Goal: Task Accomplishment & Management: Manage account settings

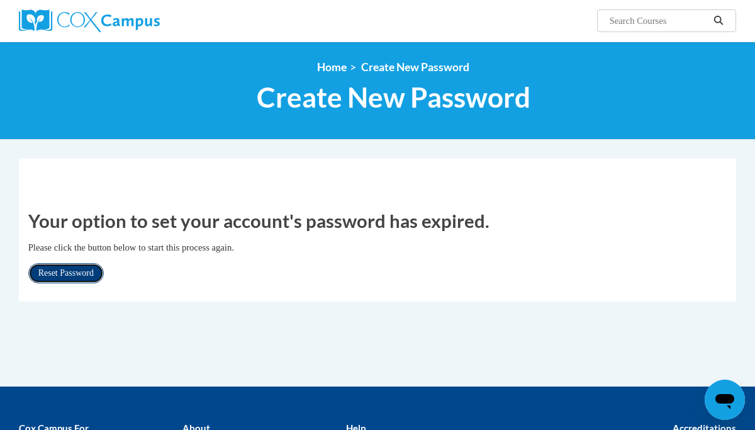
click at [87, 270] on link "Reset Password" at bounding box center [65, 273] width 75 height 20
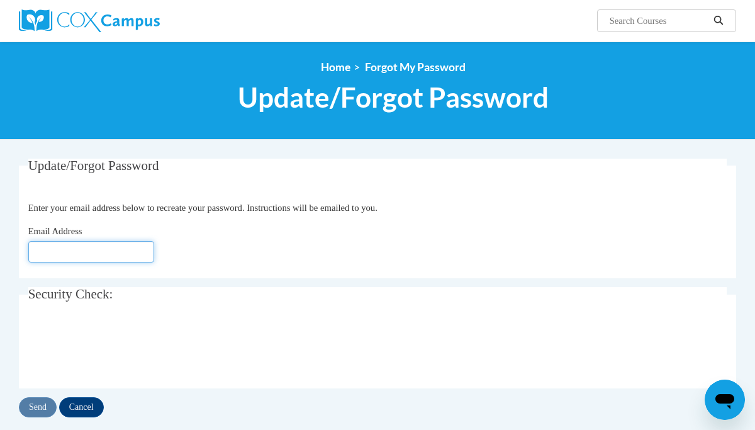
click at [37, 247] on input "Email Address" at bounding box center [91, 251] width 126 height 21
type input "pgulick3399@gmail.com"
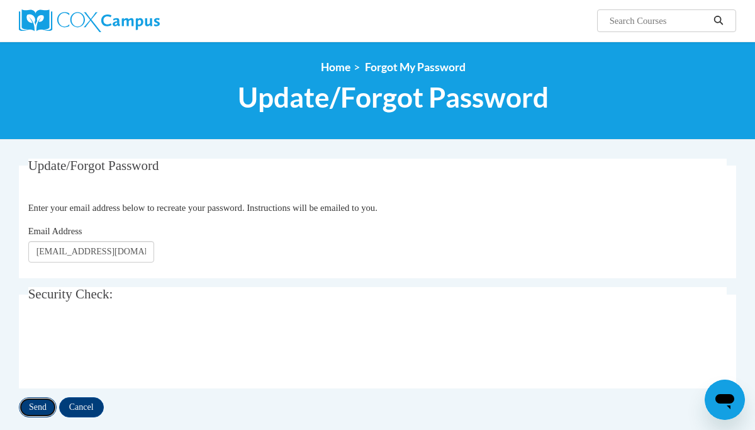
click at [43, 402] on input "Send" at bounding box center [38, 407] width 38 height 20
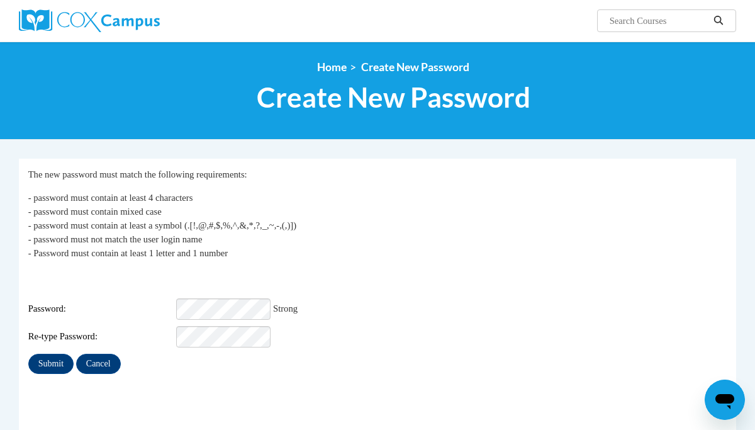
click at [362, 336] on div "Re-type Password:" at bounding box center [377, 336] width 699 height 21
click at [366, 339] on div "My Password The new password must match the following requirements: - password …" at bounding box center [377, 270] width 699 height 206
click at [53, 353] on input "Submit" at bounding box center [50, 363] width 45 height 20
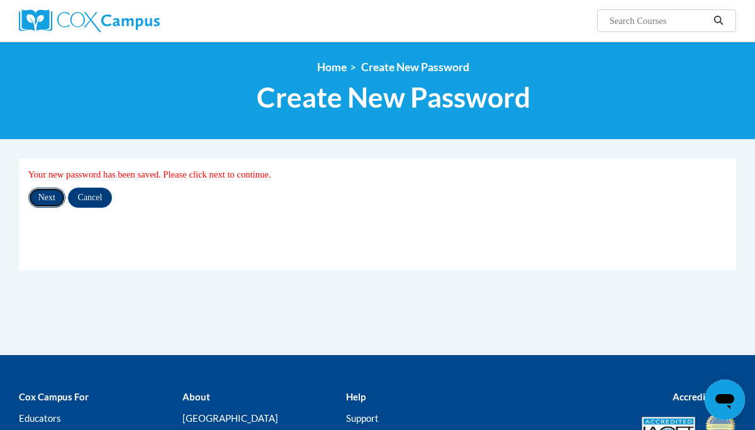
click at [49, 197] on input "Next" at bounding box center [46, 197] width 37 height 20
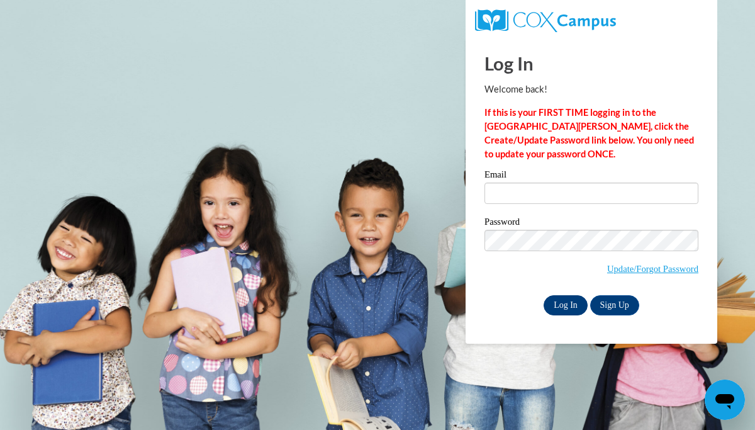
type input "pgulick3399@gmail.com"
click at [562, 303] on input "Log In" at bounding box center [565, 305] width 44 height 20
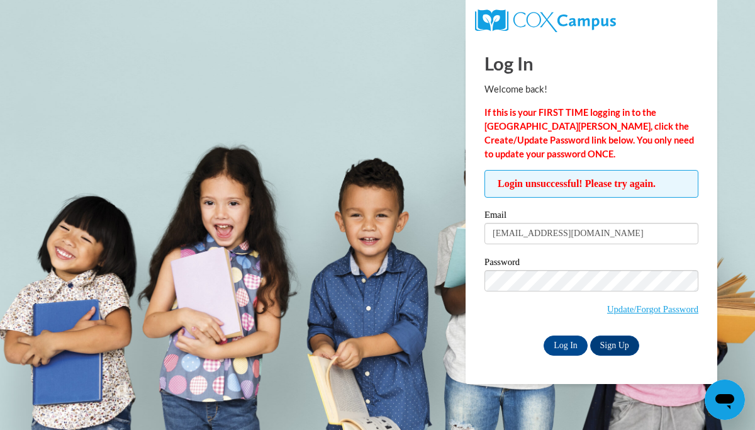
click at [517, 325] on div "Password Update/Forgot Password" at bounding box center [591, 294] width 214 height 74
click at [560, 340] on input "Log In" at bounding box center [565, 345] width 44 height 20
click at [525, 314] on span "Update/Forgot Password" at bounding box center [591, 296] width 214 height 52
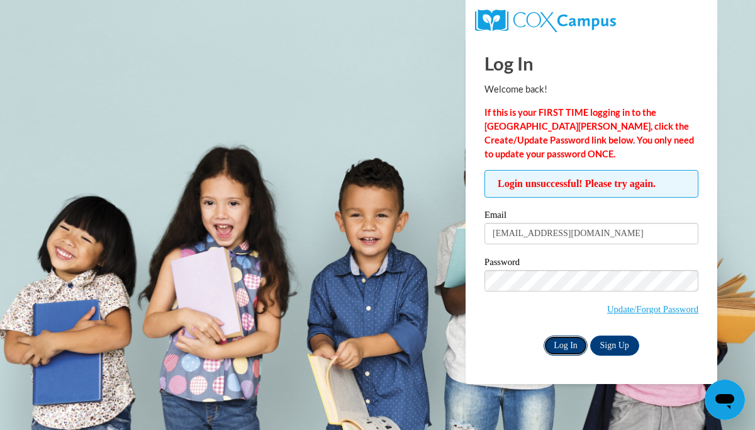
click at [561, 340] on input "Log In" at bounding box center [565, 345] width 44 height 20
click at [517, 341] on div "Log In Sign Up" at bounding box center [591, 345] width 214 height 20
click at [560, 340] on input "Log In" at bounding box center [565, 345] width 44 height 20
click at [613, 305] on link "Update/Forgot Password" at bounding box center [652, 309] width 91 height 10
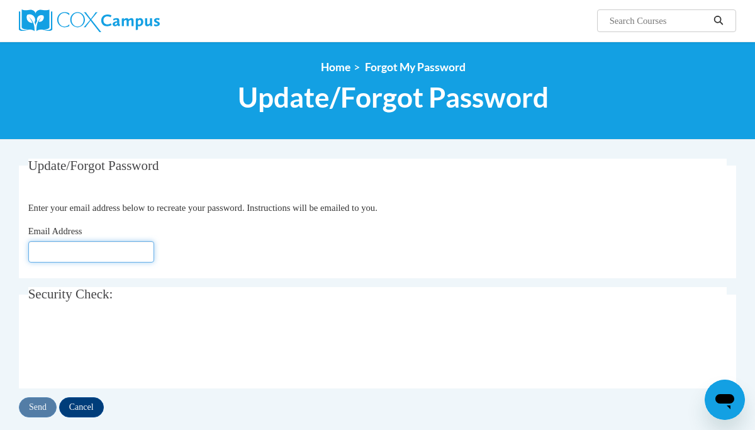
click at [38, 251] on input "Email Address" at bounding box center [91, 251] width 126 height 21
type input "[EMAIL_ADDRESS][DOMAIN_NAME]"
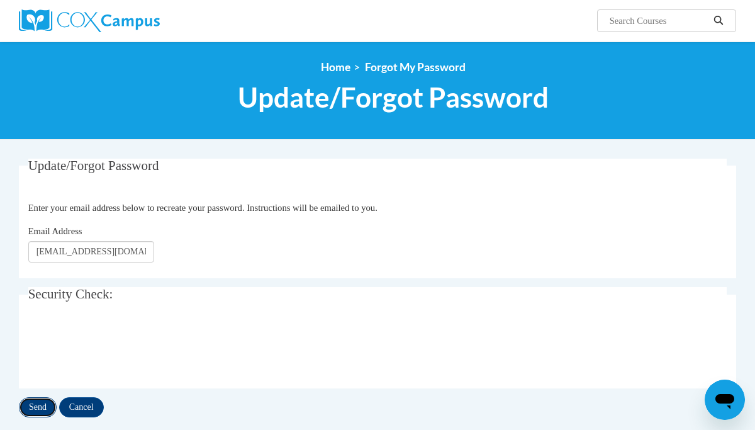
click at [42, 404] on input "Send" at bounding box center [38, 407] width 38 height 20
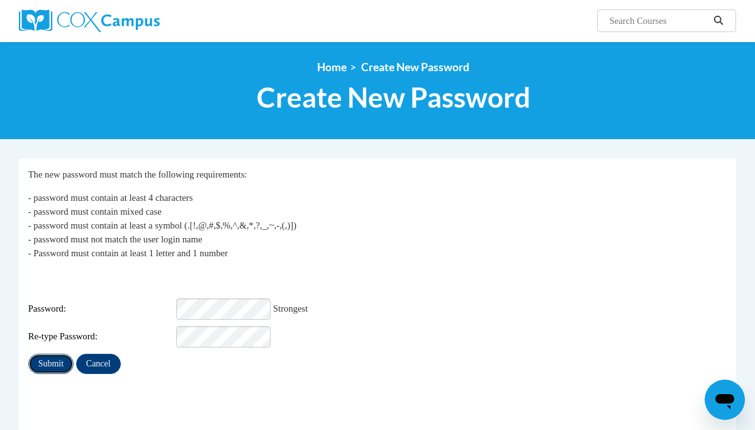
click at [53, 353] on input "Submit" at bounding box center [50, 363] width 45 height 20
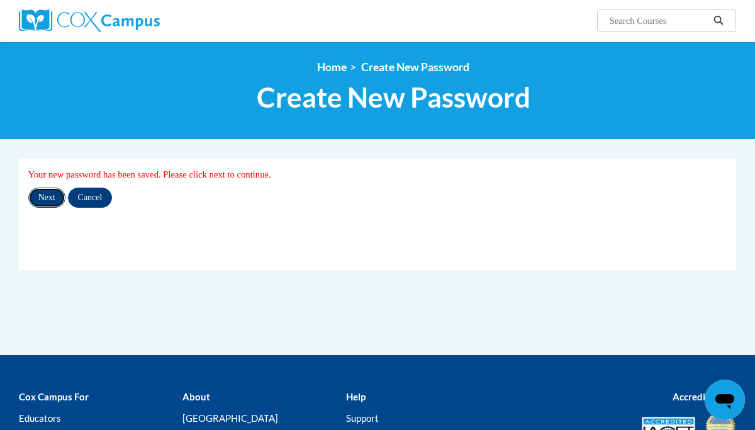
click at [49, 194] on input "Next" at bounding box center [46, 197] width 37 height 20
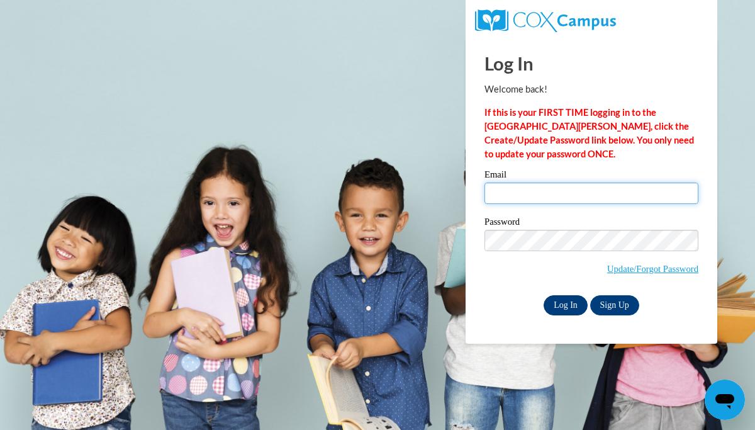
type input "[EMAIL_ADDRESS][DOMAIN_NAME]"
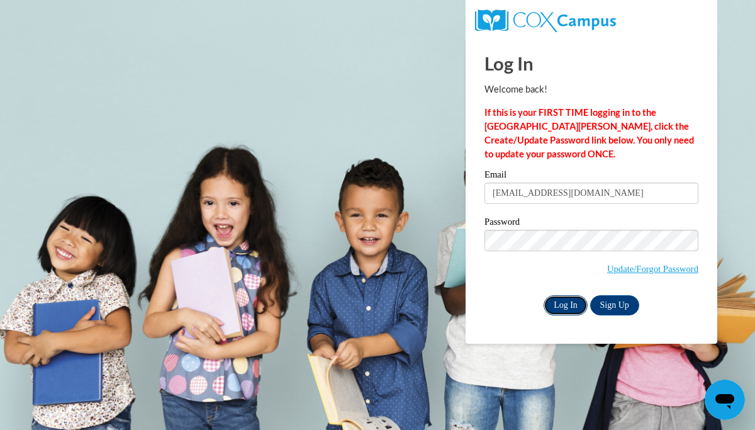
click at [564, 301] on input "Log In" at bounding box center [565, 305] width 44 height 20
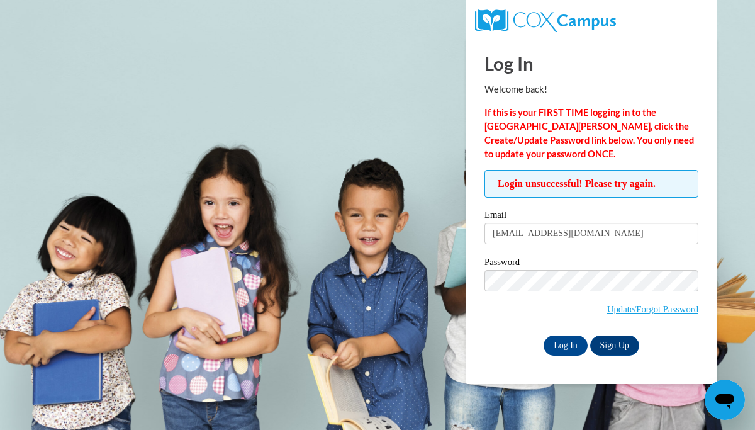
click at [522, 328] on div "Password Update/Forgot Password" at bounding box center [591, 294] width 214 height 74
click at [563, 340] on input "Log In" at bounding box center [565, 345] width 44 height 20
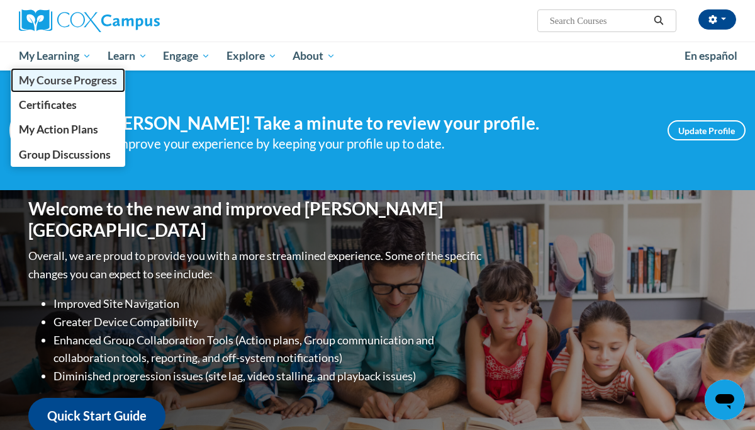
click at [84, 77] on span "My Course Progress" at bounding box center [68, 80] width 98 height 13
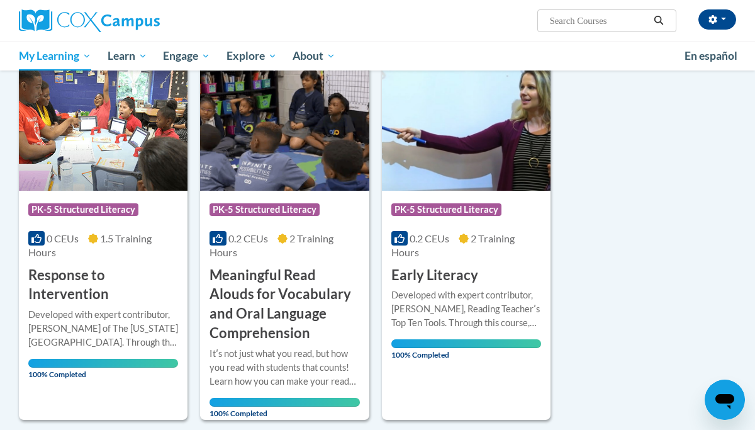
scroll to position [753, 0]
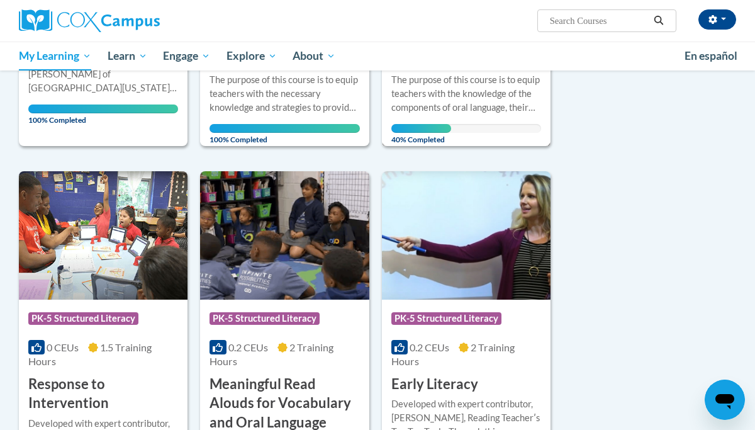
click at [419, 109] on div "The purpose of this course is to equip teachers with the knowledge of the compo…" at bounding box center [466, 94] width 150 height 42
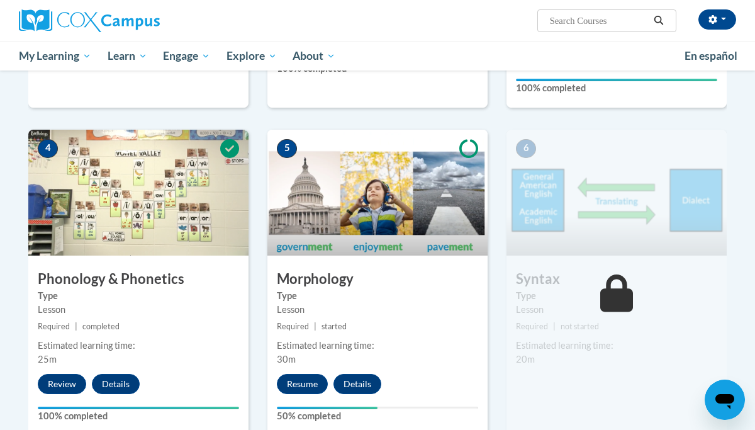
scroll to position [616, 0]
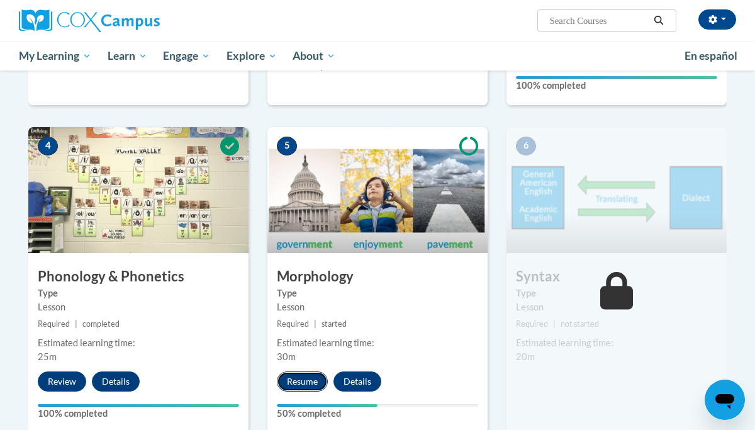
click at [306, 377] on button "Resume" at bounding box center [302, 381] width 51 height 20
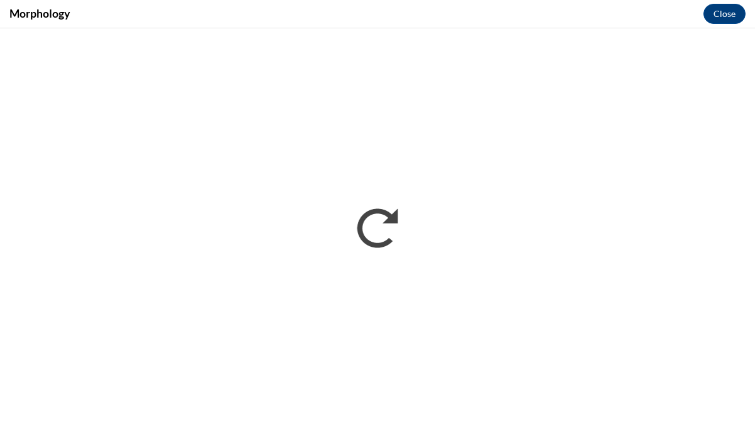
scroll to position [0, 0]
